Goal: Task Accomplishment & Management: Manage account settings

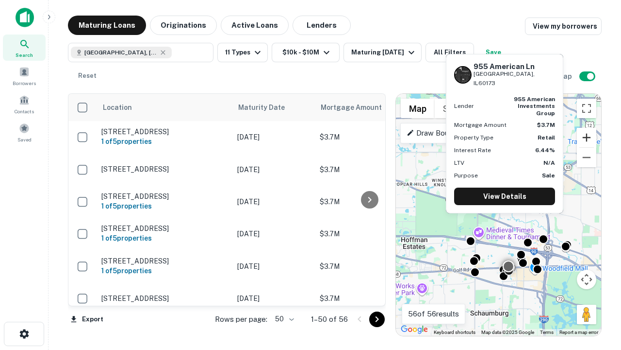
click at [587, 137] on button "Zoom in" at bounding box center [586, 137] width 19 height 19
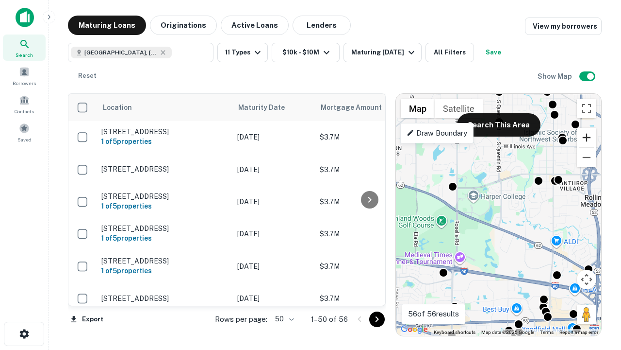
click at [587, 137] on button "Zoom in" at bounding box center [586, 137] width 19 height 19
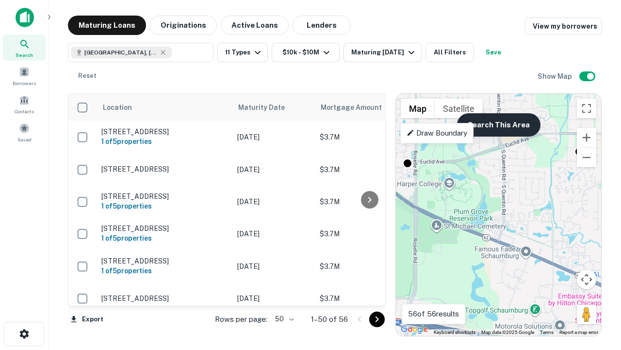
click at [499, 125] on button "Search This Area" at bounding box center [499, 124] width 84 height 23
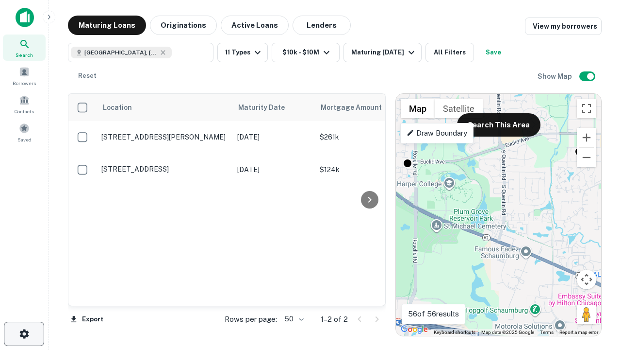
click at [24, 334] on icon "button" at bounding box center [24, 334] width 12 height 12
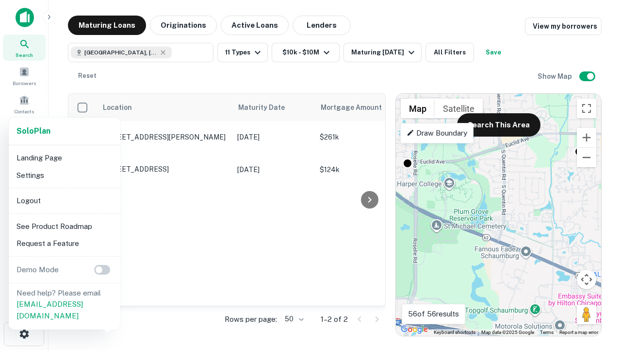
click at [64, 200] on li "Logout" at bounding box center [65, 200] width 104 height 17
